Goal: Task Accomplishment & Management: Manage account settings

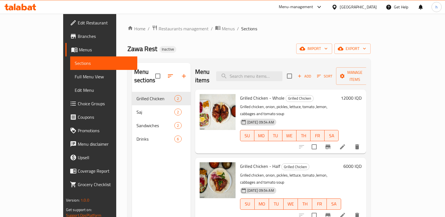
click at [26, 6] on icon at bounding box center [24, 7] width 5 height 7
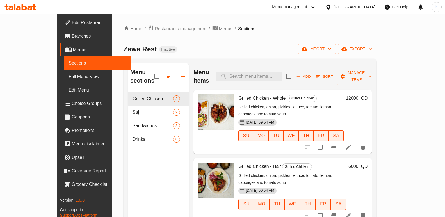
scroll to position [30, 0]
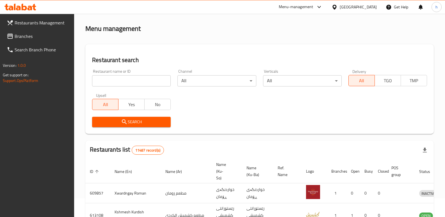
scroll to position [30, 0]
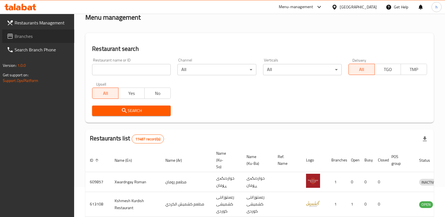
click at [29, 36] on span "Branches" at bounding box center [42, 36] width 55 height 7
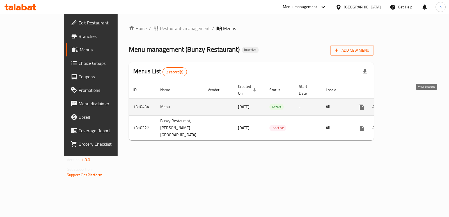
click at [405, 104] on icon "enhanced table" at bounding box center [402, 107] width 7 height 7
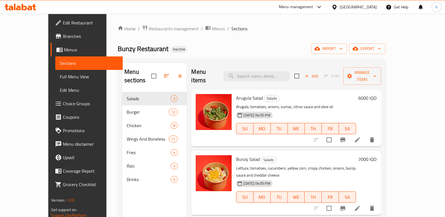
click at [63, 23] on span "Edit Restaurant" at bounding box center [90, 22] width 55 height 7
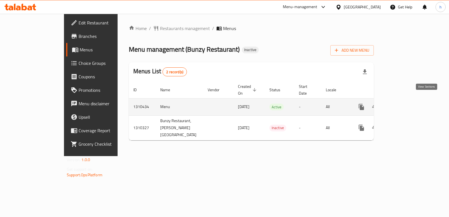
click at [405, 104] on icon "enhanced table" at bounding box center [402, 107] width 7 height 7
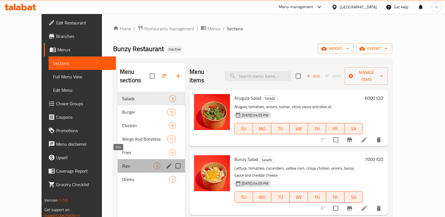
click at [122, 163] on span "Rizo" at bounding box center [137, 166] width 31 height 7
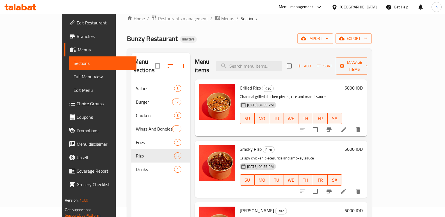
scroll to position [4, 0]
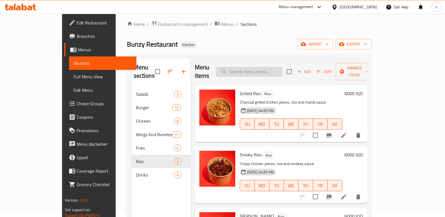
click at [272, 67] on input "search" at bounding box center [249, 72] width 66 height 10
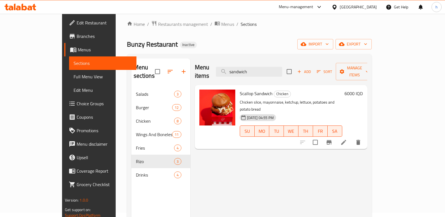
type input "sandwich"
